Goal: Information Seeking & Learning: Learn about a topic

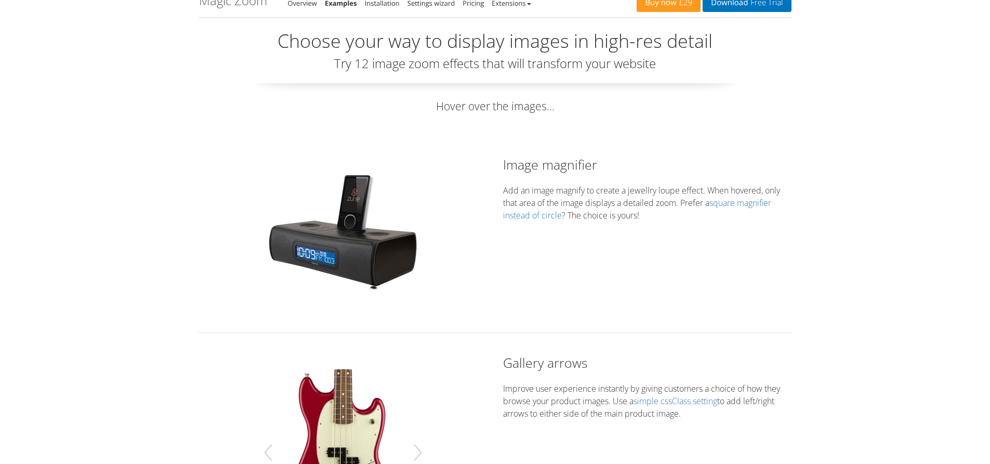
scroll to position [23, 0]
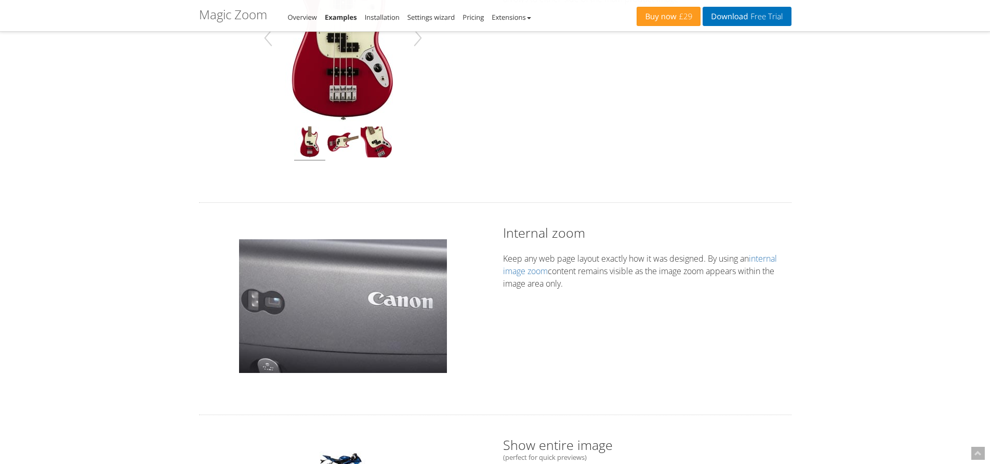
scroll to position [292, 0]
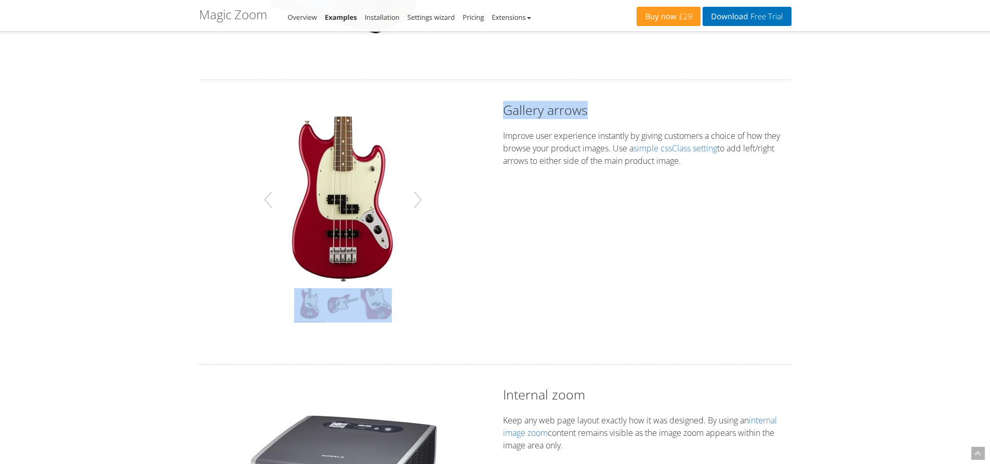
drag, startPoint x: 550, startPoint y: 113, endPoint x: 493, endPoint y: 114, distance: 57.2
click at [493, 114] on div "Hover to zoom Gallery arrows Improve user experience instantly by giving custom…" at bounding box center [495, 222] width 608 height 242
click at [633, 106] on h2 "Gallery arrows" at bounding box center [647, 110] width 288 height 18
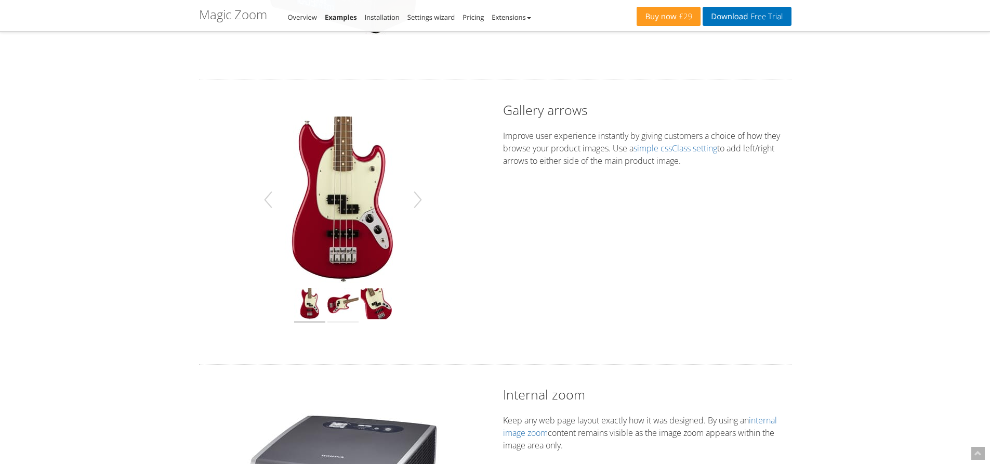
click at [333, 301] on img at bounding box center [342, 305] width 31 height 34
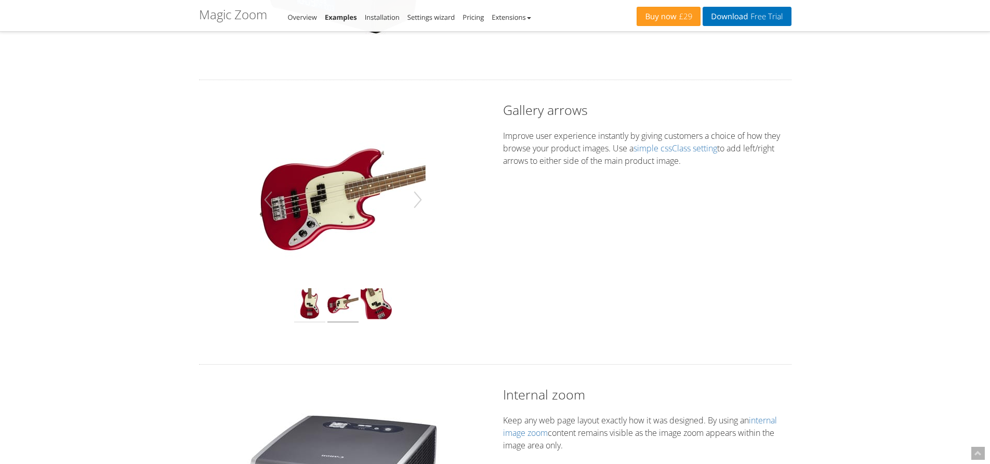
click at [305, 305] on img at bounding box center [309, 305] width 31 height 34
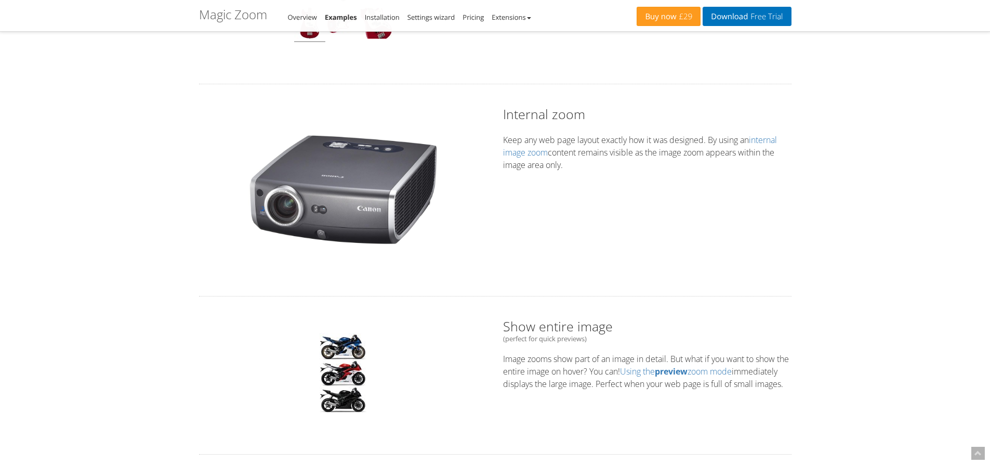
scroll to position [587, 0]
